Goal: Information Seeking & Learning: Learn about a topic

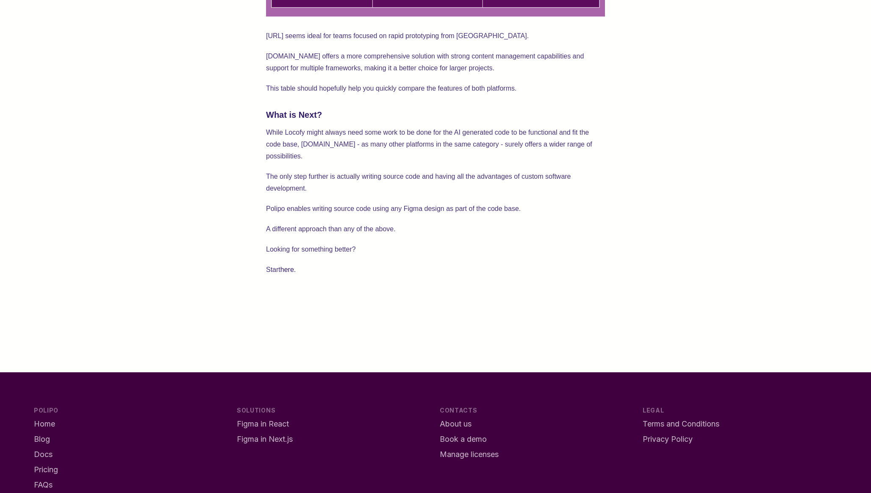
scroll to position [1440, 0]
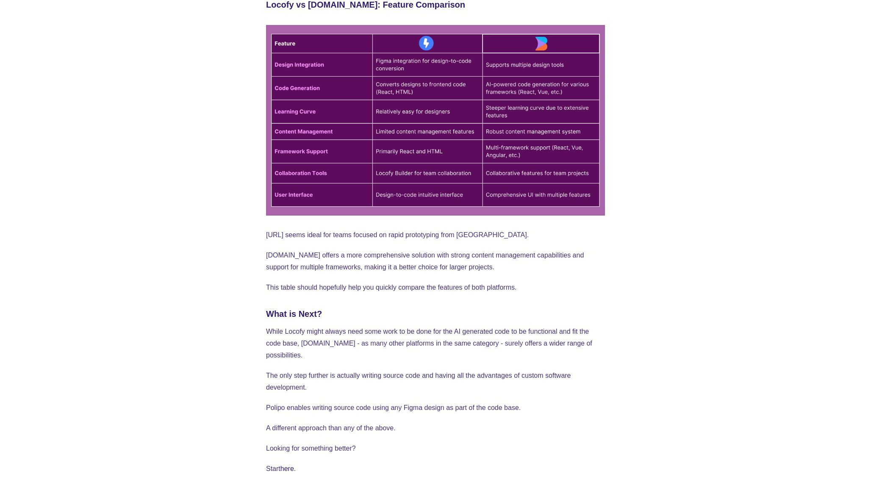
scroll to position [1167, 0]
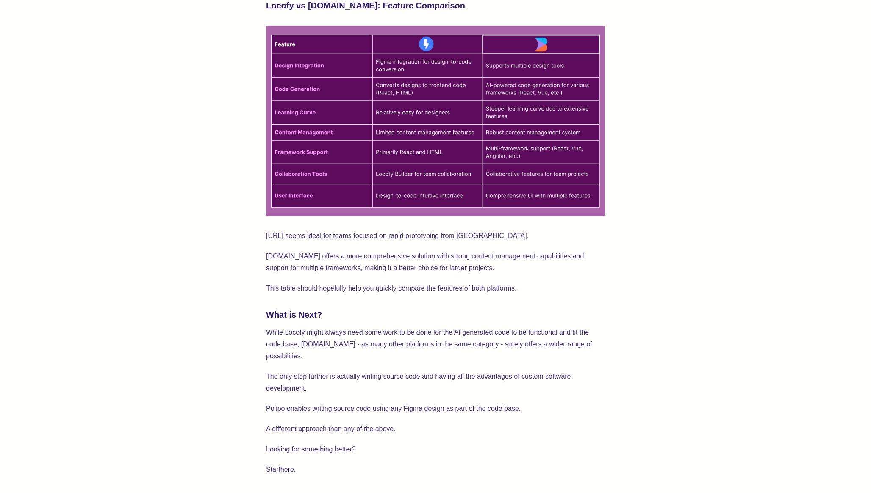
drag, startPoint x: 425, startPoint y: 36, endPoint x: 430, endPoint y: 39, distance: 5.3
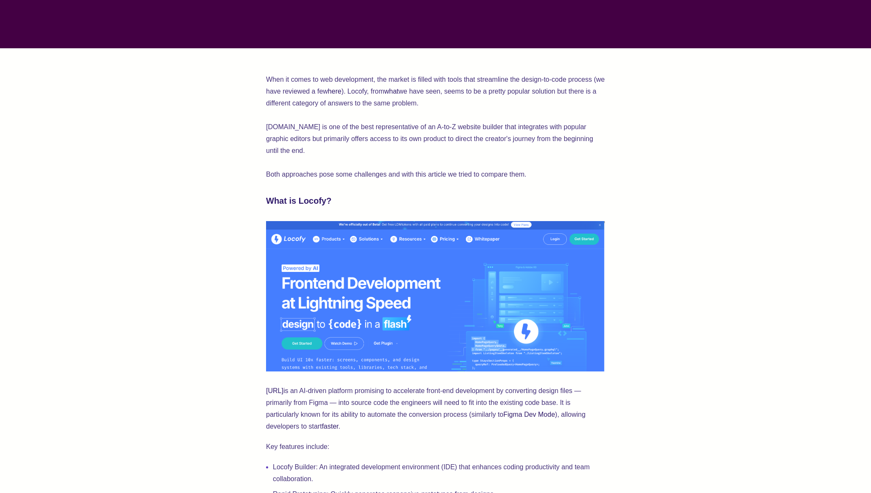
scroll to position [0, 0]
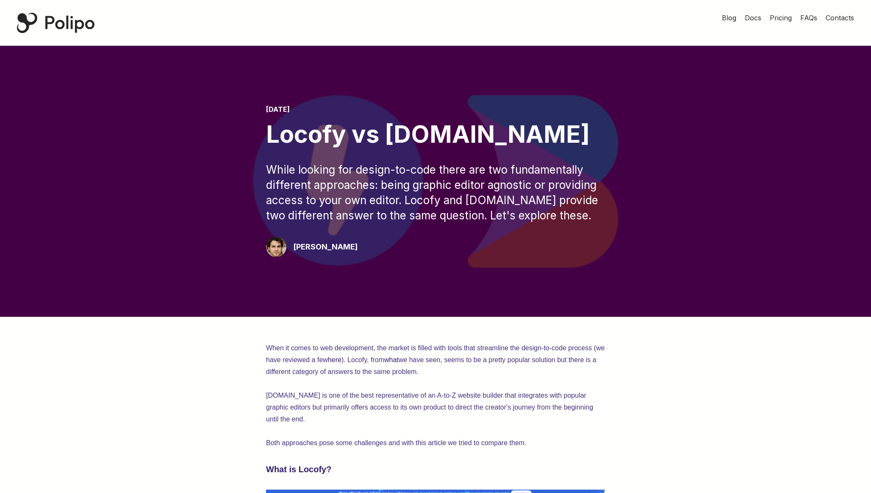
click at [731, 14] on span "Blog" at bounding box center [729, 18] width 14 height 8
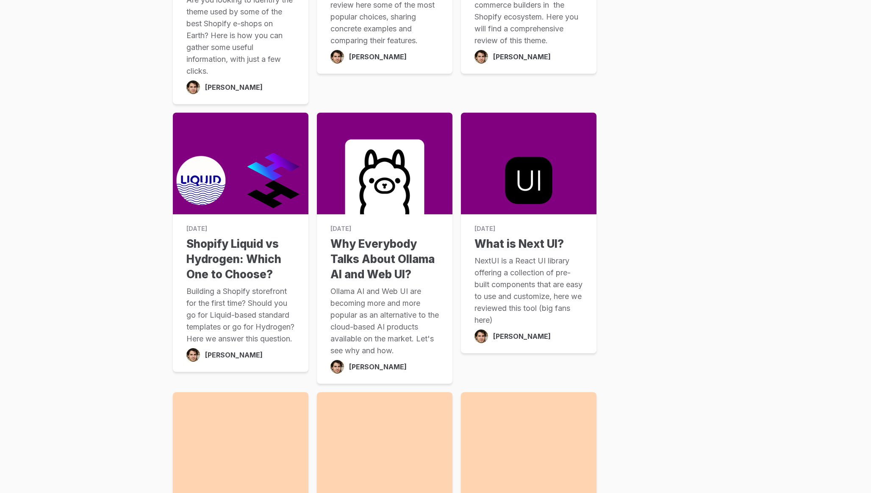
scroll to position [1392, 0]
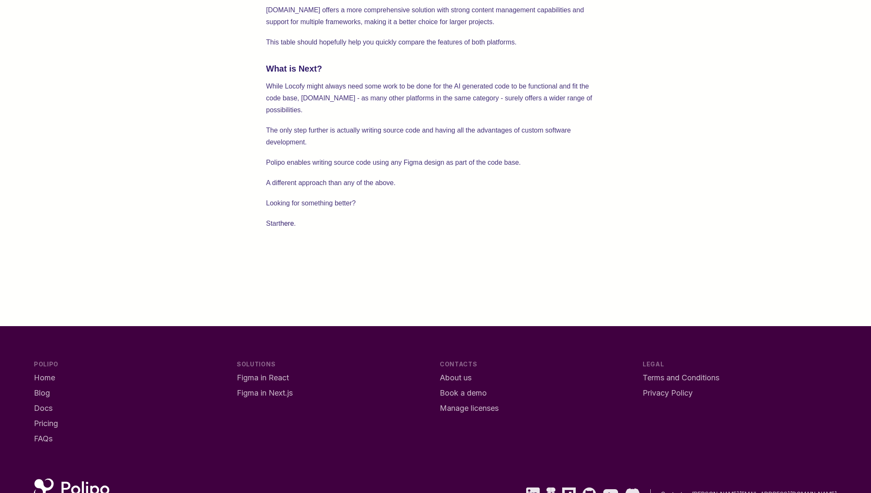
scroll to position [1412, 0]
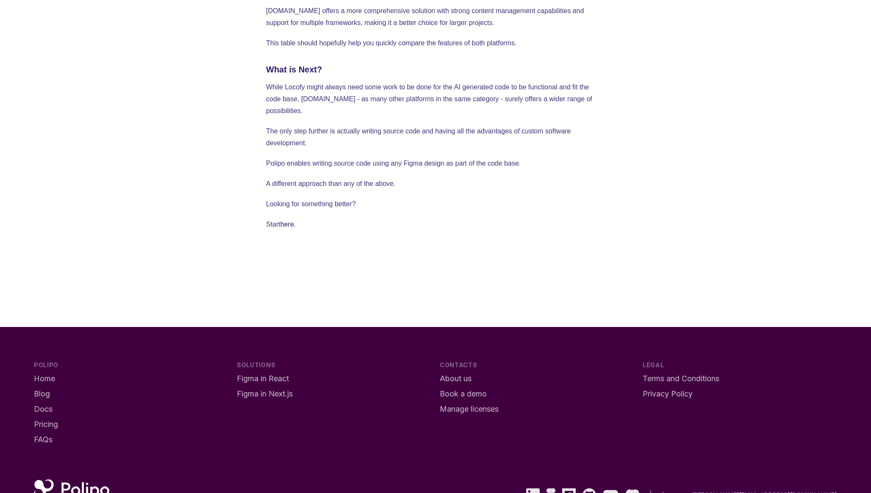
click at [278, 389] on span "Figma in Next.js" at bounding box center [265, 393] width 56 height 9
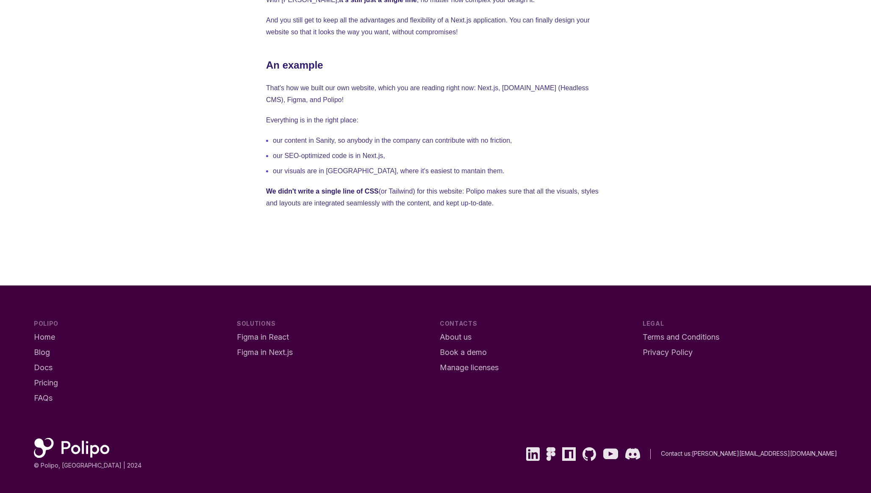
scroll to position [442, 0]
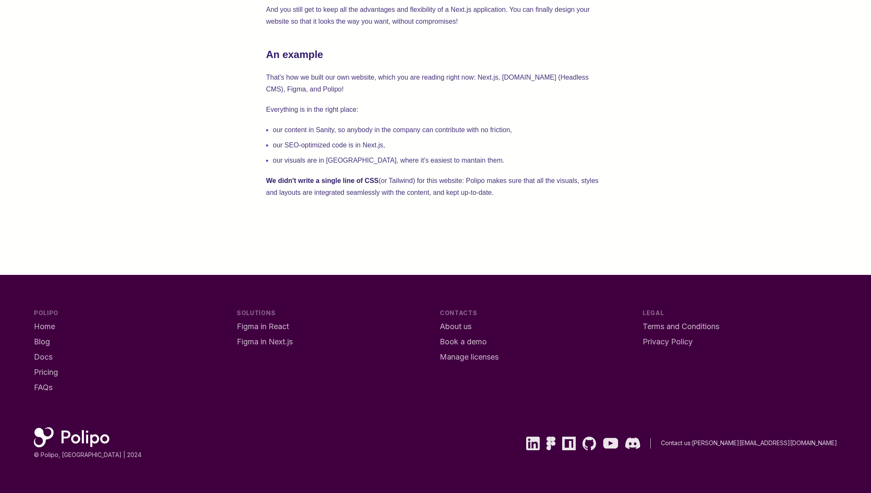
click at [556, 442] on div "Figma" at bounding box center [551, 444] width 9 height 14
click at [756, 84] on div "With Polipo and React, implementing a design from Figma is as simple as writing…" at bounding box center [435, 14] width 803 height 522
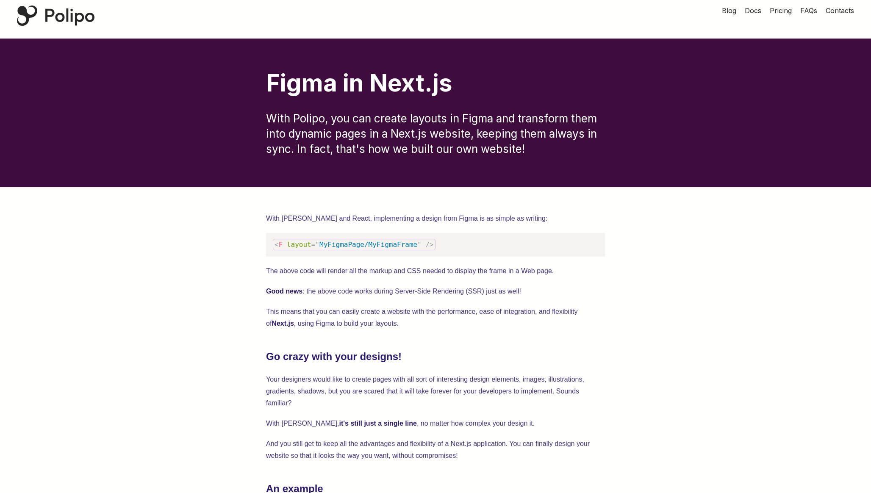
scroll to position [0, 0]
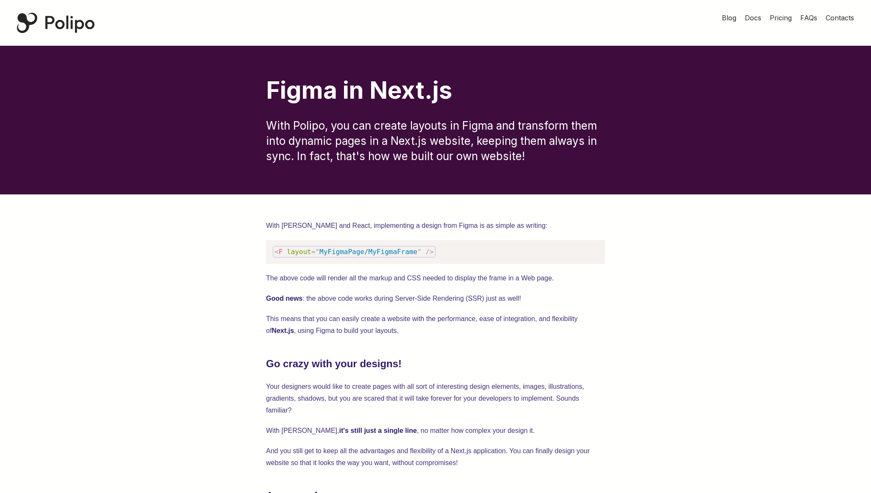
click at [71, 25] on div "Polipo Home Page" at bounding box center [56, 23] width 78 height 20
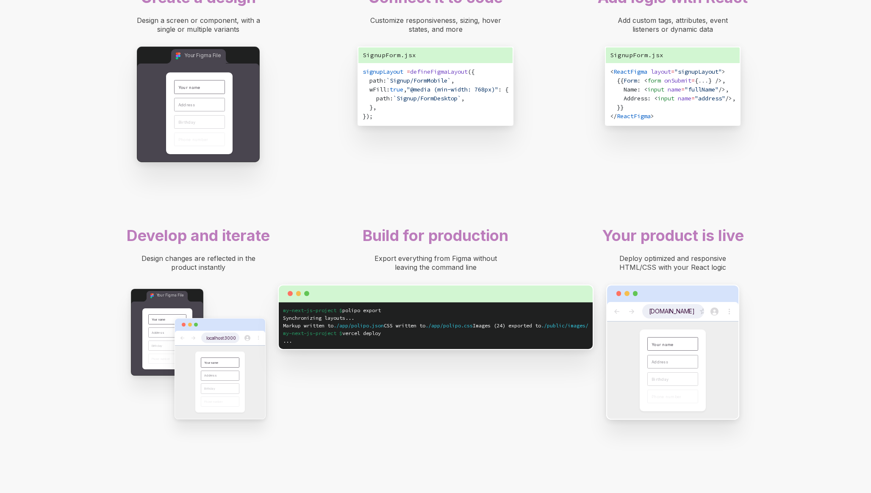
scroll to position [646, 0]
